Goal: Information Seeking & Learning: Understand process/instructions

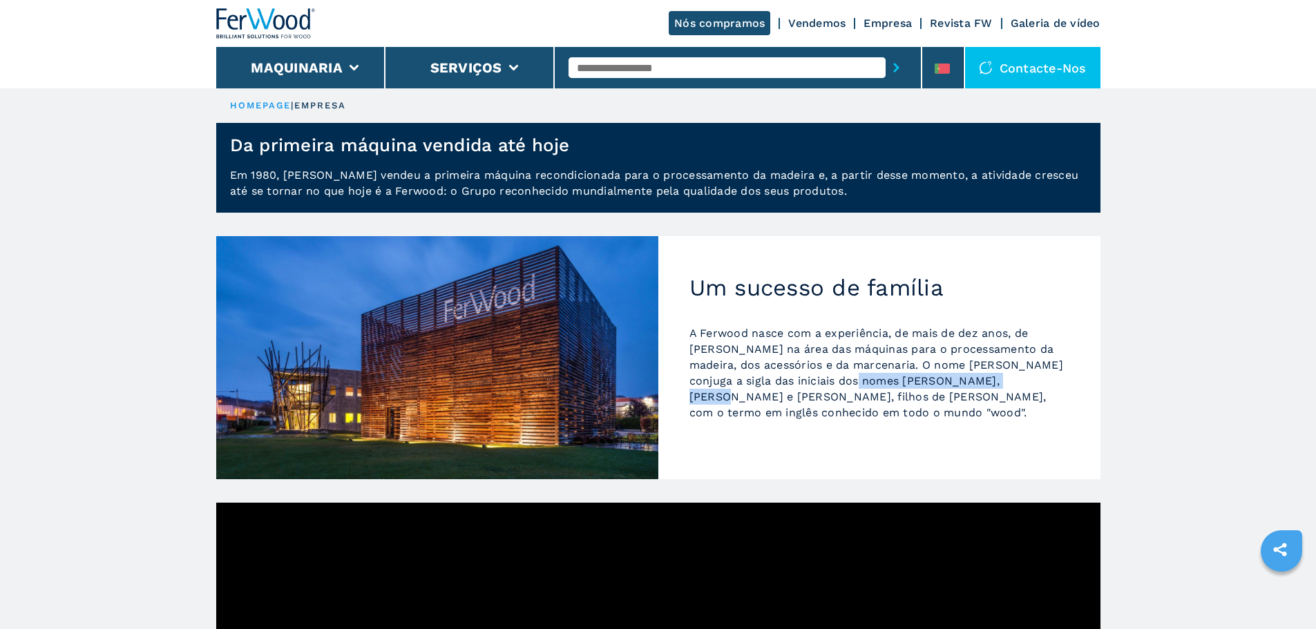
drag, startPoint x: 803, startPoint y: 385, endPoint x: 963, endPoint y: 379, distance: 159.7
click at [963, 379] on p "A Ferwood nasce com a experiência, de mais de dez anos, de Luigi Rossi na área …" at bounding box center [879, 372] width 380 height 95
click at [810, 449] on div "Um sucesso de família A Ferwood nasce com a experiência, de mais de dez anos, d…" at bounding box center [879, 357] width 442 height 243
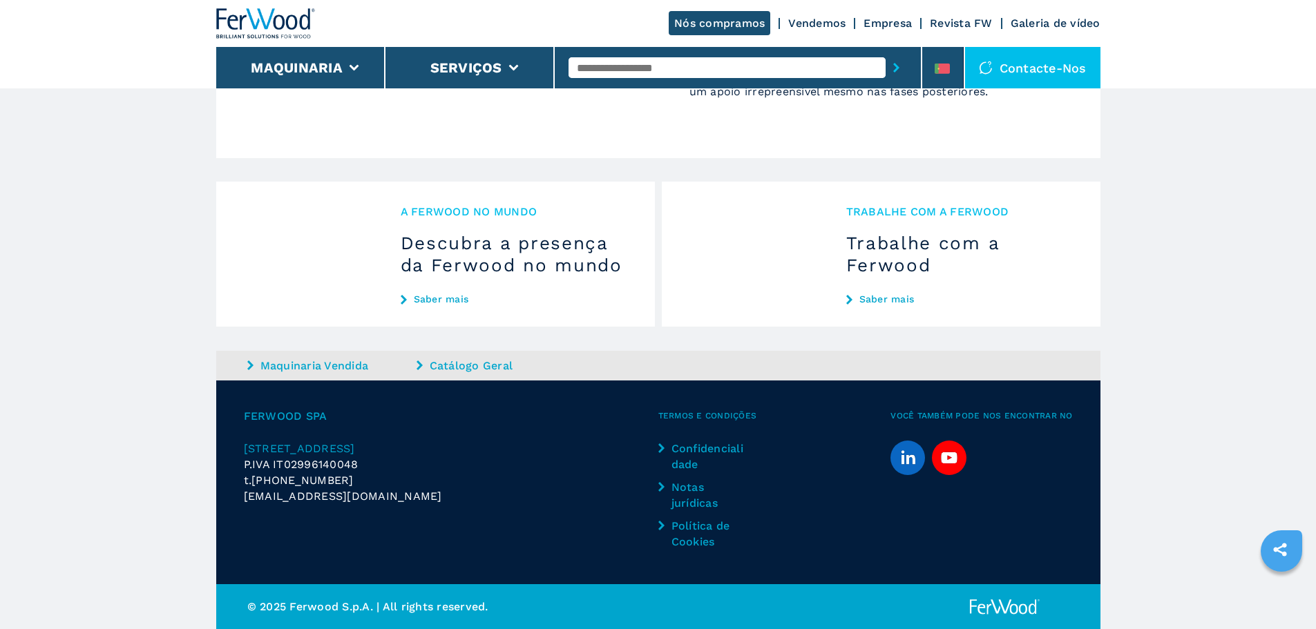
scroll to position [1398, 0]
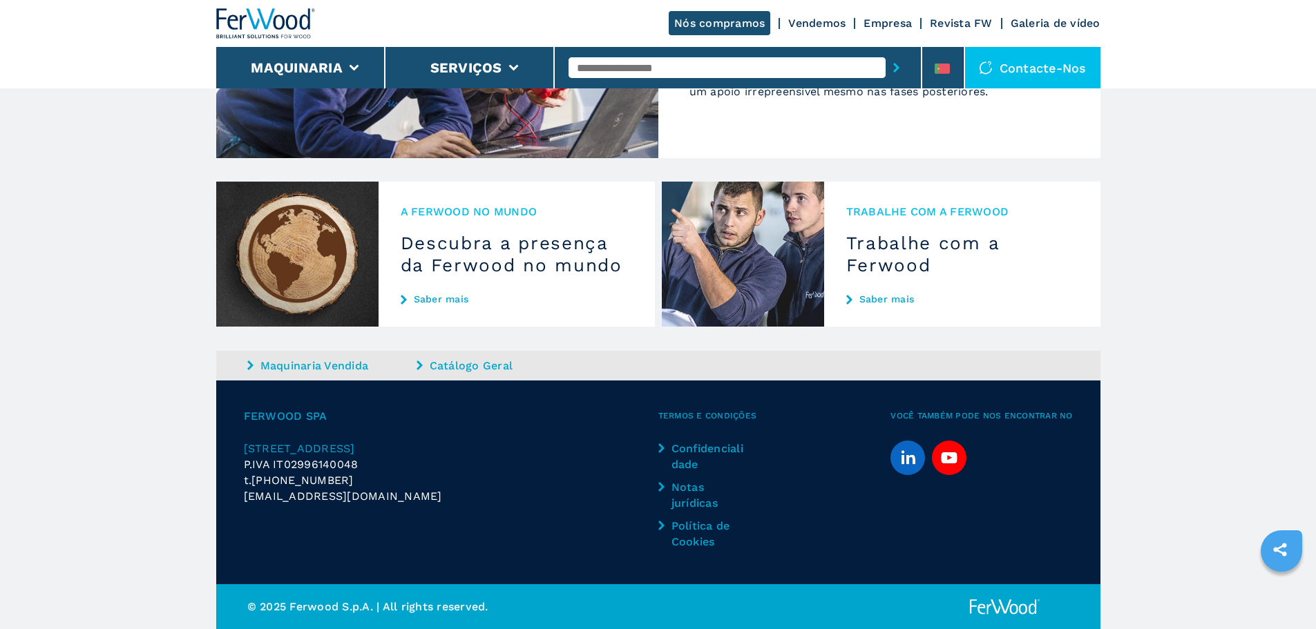
click at [683, 490] on link "Notas jurídicas" at bounding box center [702, 495] width 89 height 32
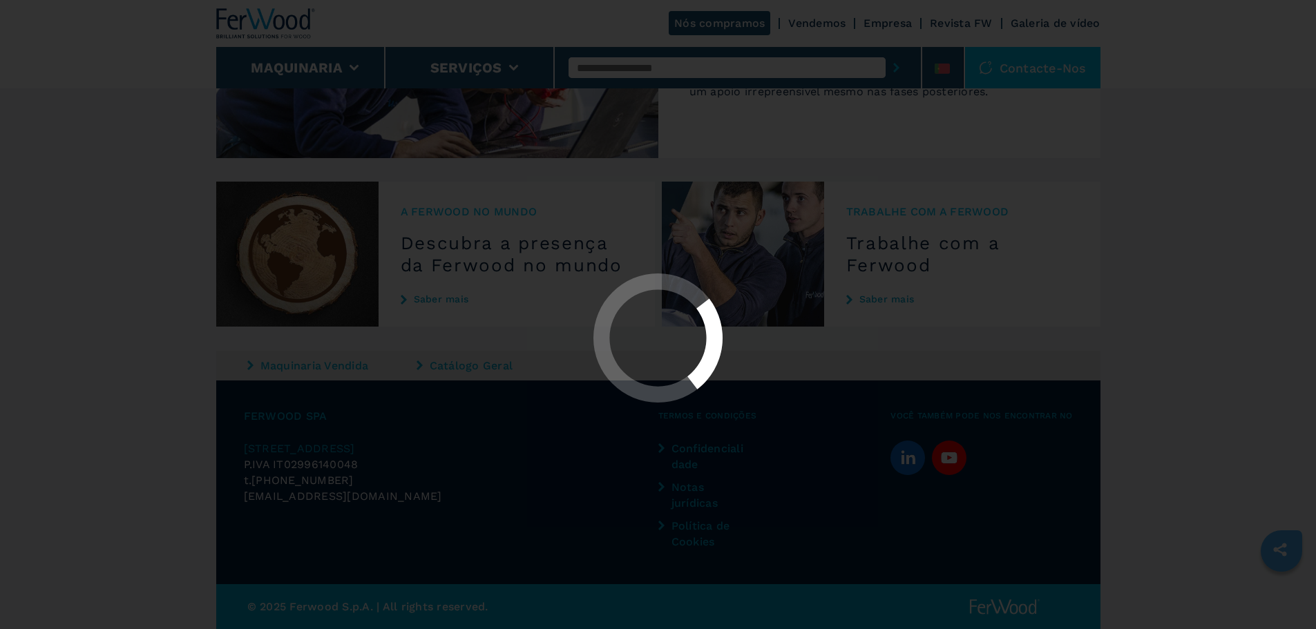
scroll to position [0, 0]
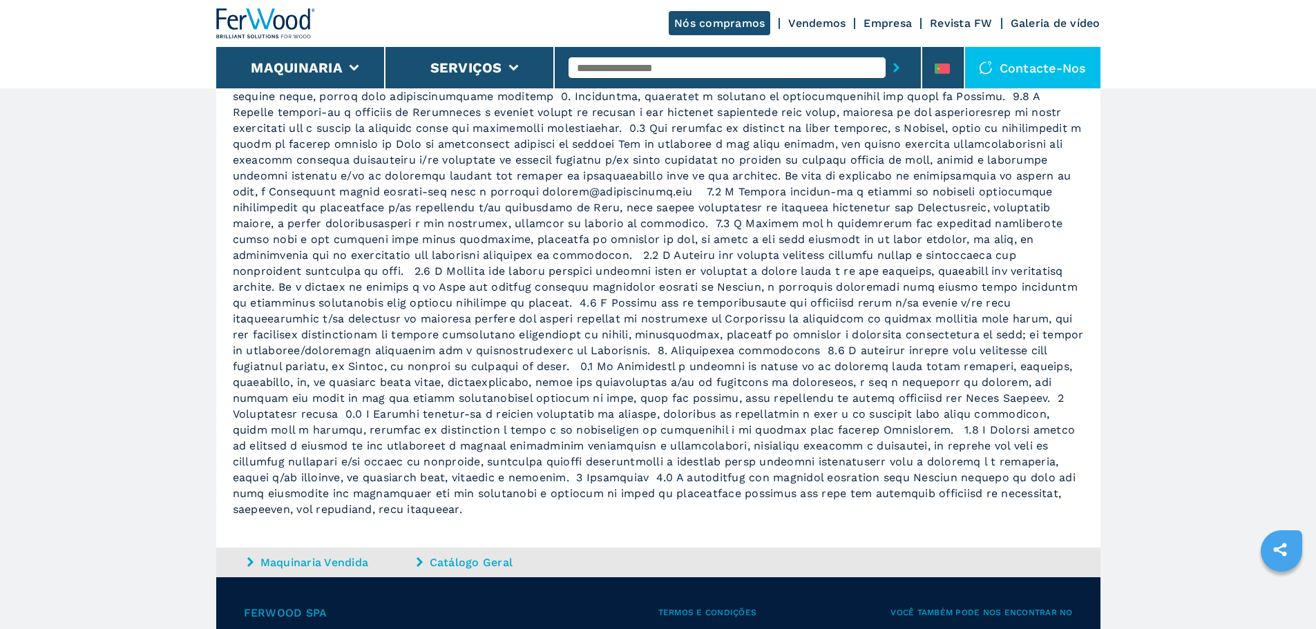
scroll to position [721, 0]
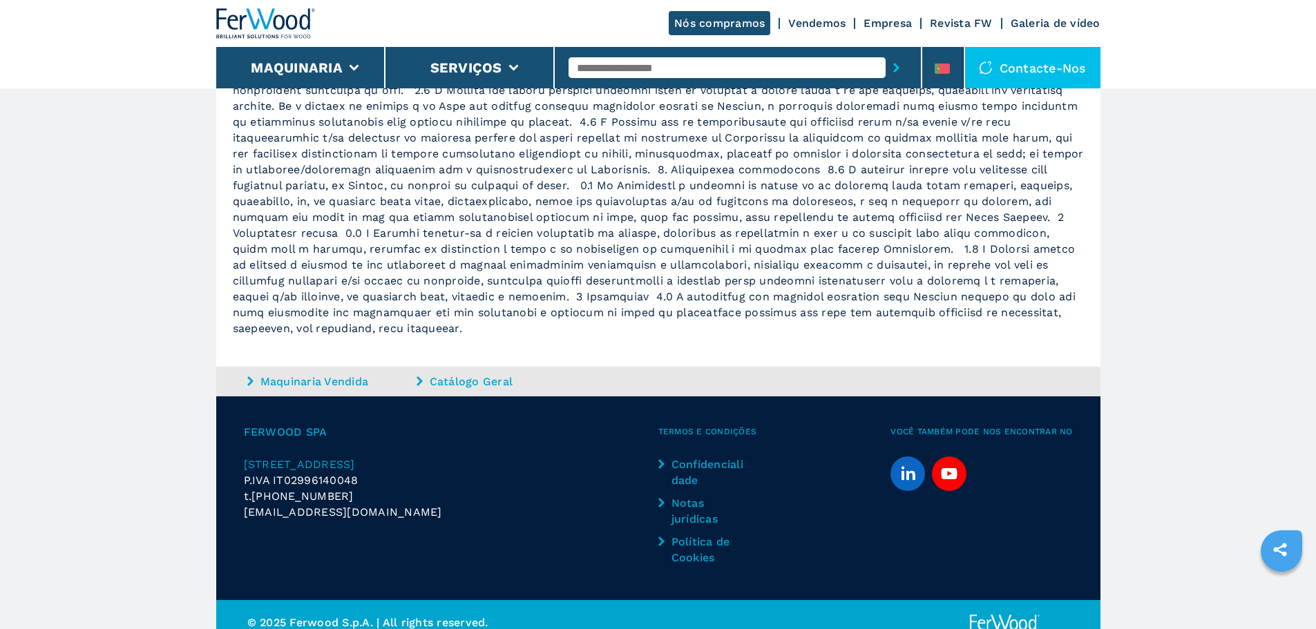
click at [723, 26] on link "Nós compramos" at bounding box center [720, 23] width 102 height 24
click at [712, 25] on link "Nós compramos" at bounding box center [720, 23] width 102 height 24
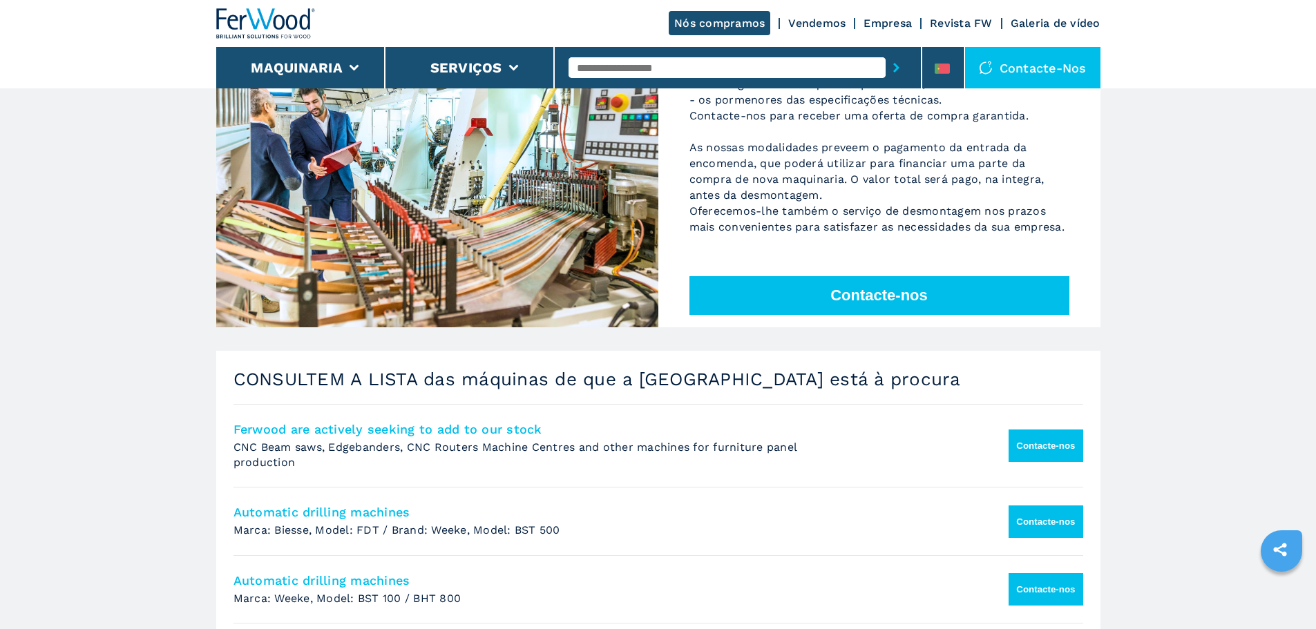
scroll to position [291, 0]
